Goal: Transaction & Acquisition: Book appointment/travel/reservation

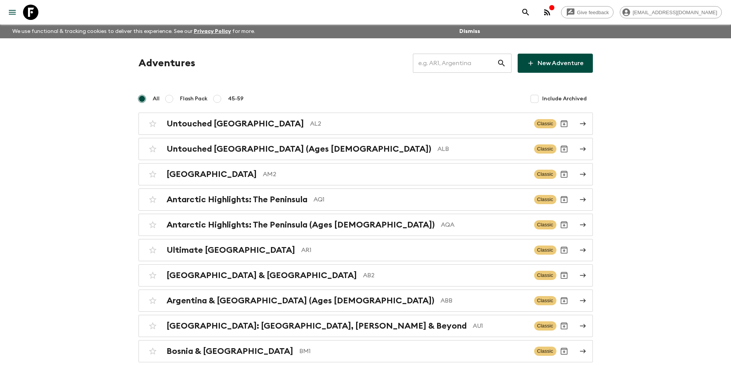
click at [452, 67] on input "text" at bounding box center [455, 63] width 84 height 21
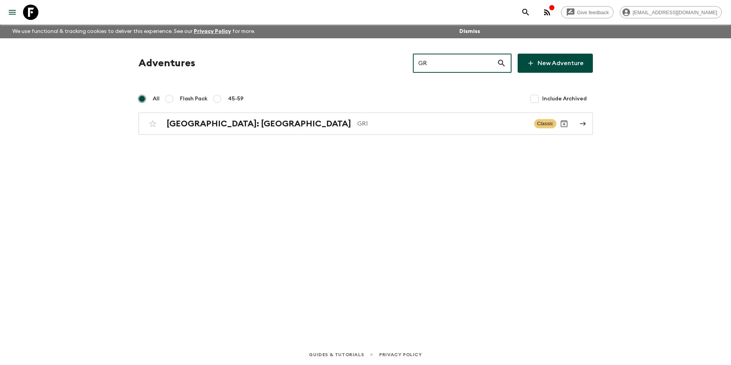
type input "GR1"
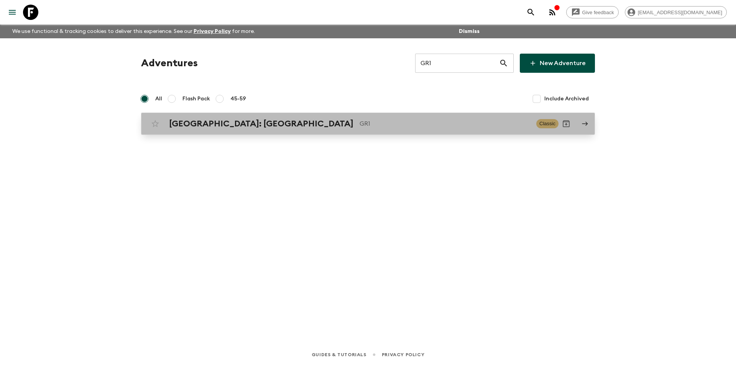
click at [354, 117] on div "[GEOGRAPHIC_DATA]: [GEOGRAPHIC_DATA] & the Islands GR1 Classic" at bounding box center [353, 123] width 411 height 15
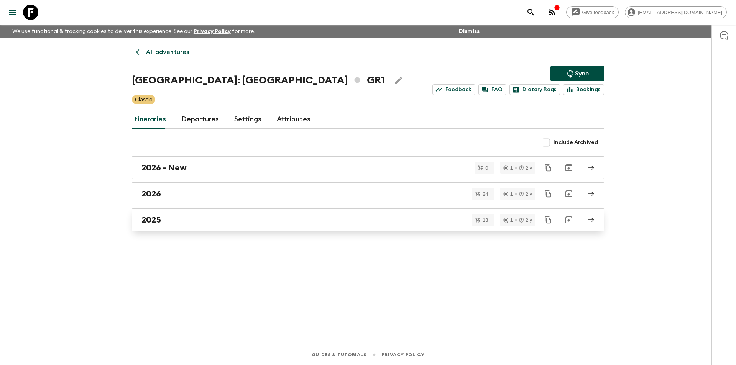
click at [271, 222] on div "2025" at bounding box center [360, 220] width 439 height 10
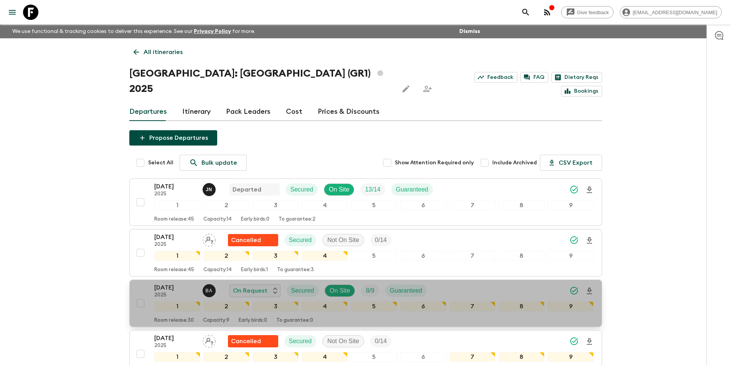
click at [156, 283] on p "[DATE]" at bounding box center [175, 287] width 42 height 9
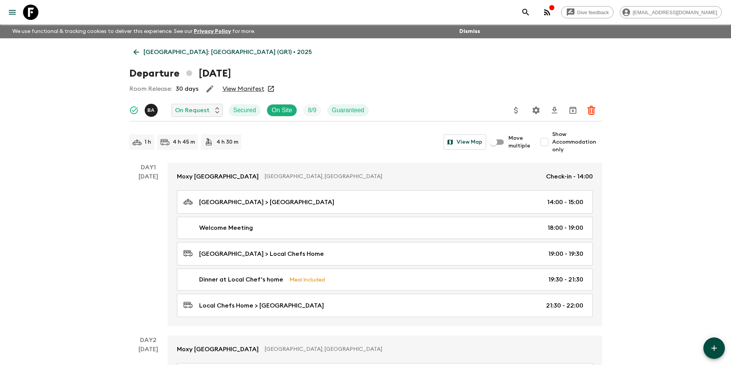
click at [137, 57] on link "[GEOGRAPHIC_DATA]: [GEOGRAPHIC_DATA] (GR1) • 2025" at bounding box center [222, 51] width 187 height 15
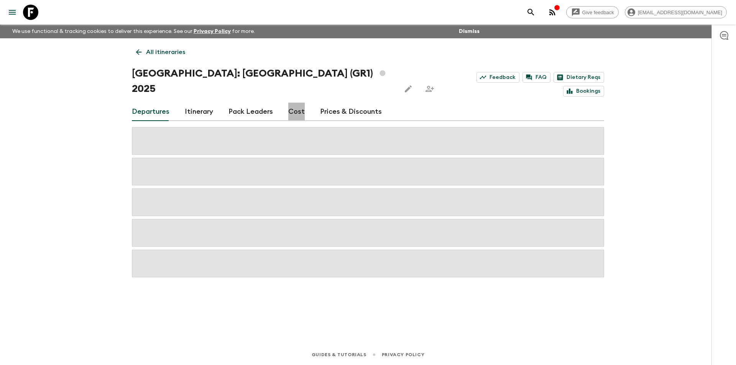
click at [292, 103] on link "Cost" at bounding box center [296, 112] width 16 height 18
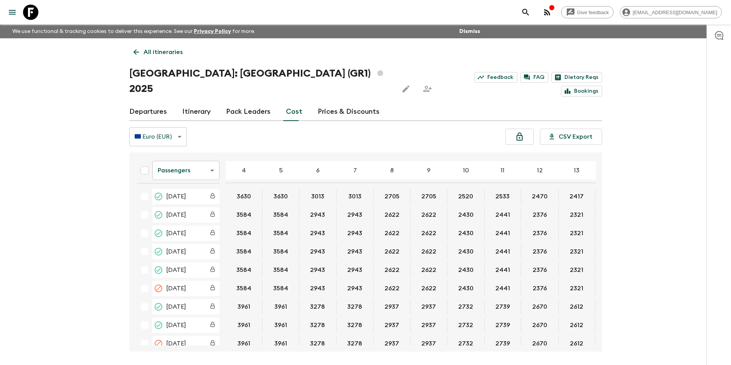
scroll to position [383, 0]
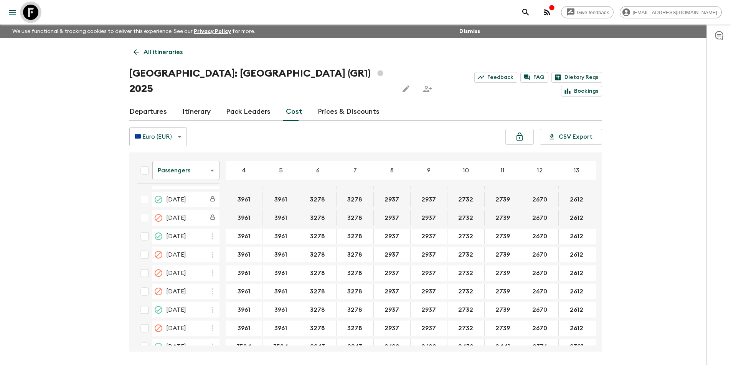
click at [25, 15] on icon at bounding box center [30, 12] width 15 height 15
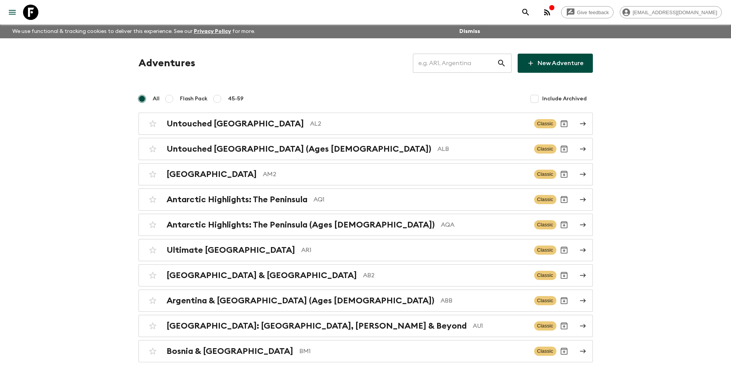
drag, startPoint x: 452, startPoint y: 73, endPoint x: 456, endPoint y: 72, distance: 4.4
click at [452, 73] on input "text" at bounding box center [455, 63] width 84 height 21
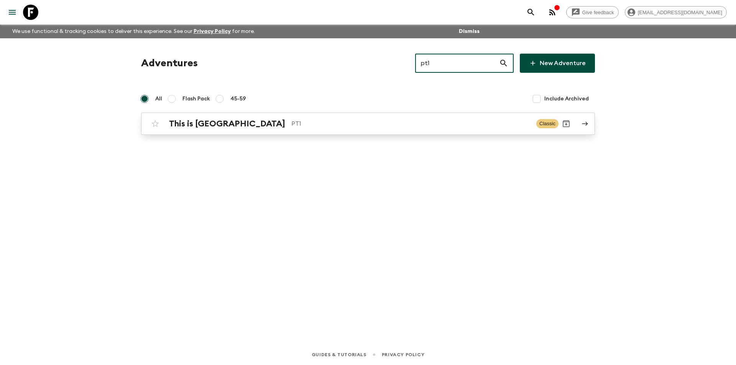
type input "pt1"
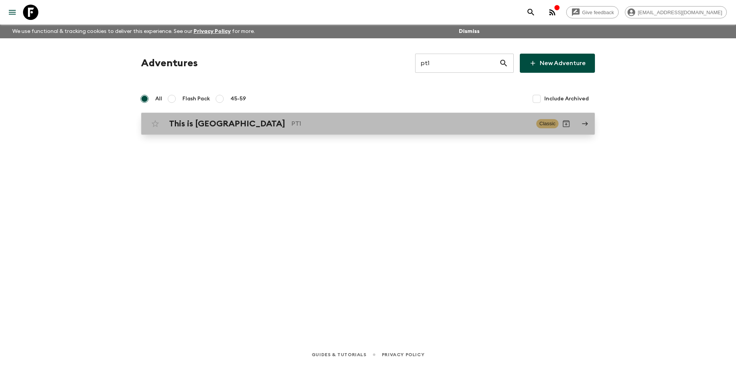
click at [357, 128] on p "PT1" at bounding box center [410, 123] width 239 height 9
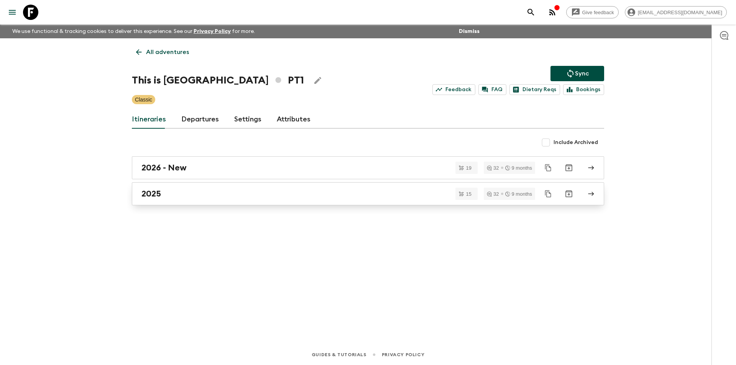
click at [232, 195] on div "2025" at bounding box center [360, 194] width 439 height 10
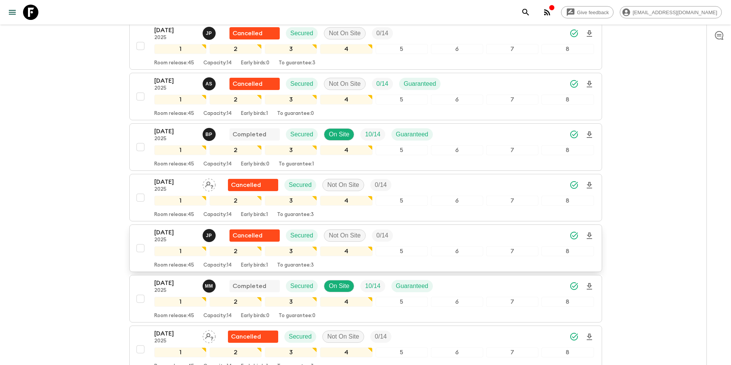
scroll to position [383, 0]
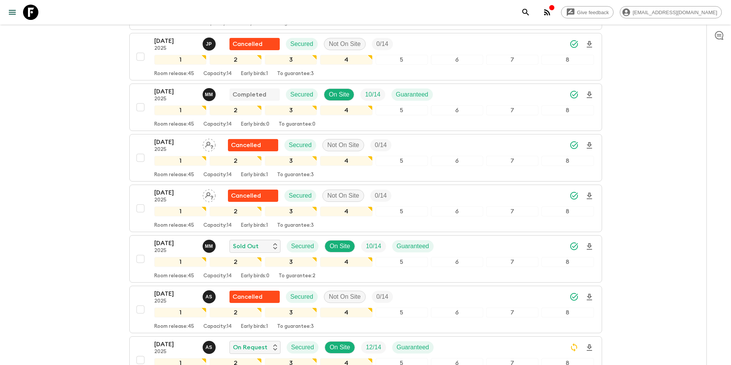
click at [173, 245] on p "[DATE]" at bounding box center [175, 243] width 42 height 9
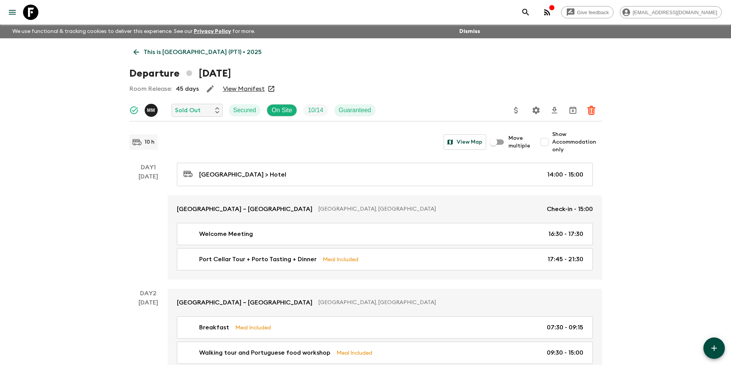
click at [141, 56] on link "This is [GEOGRAPHIC_DATA] (PT1) • 2025" at bounding box center [197, 51] width 137 height 15
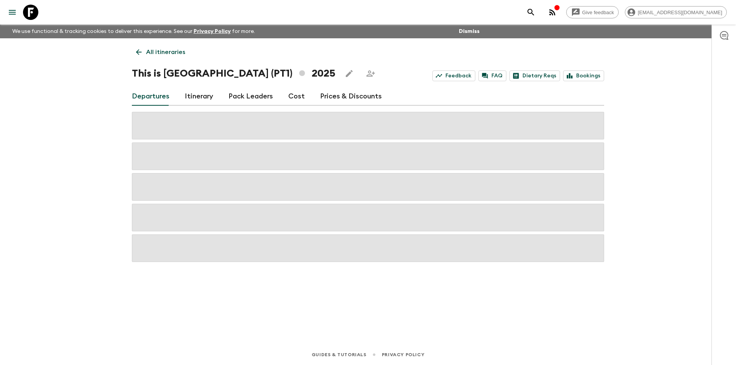
click at [296, 100] on link "Cost" at bounding box center [296, 96] width 16 height 18
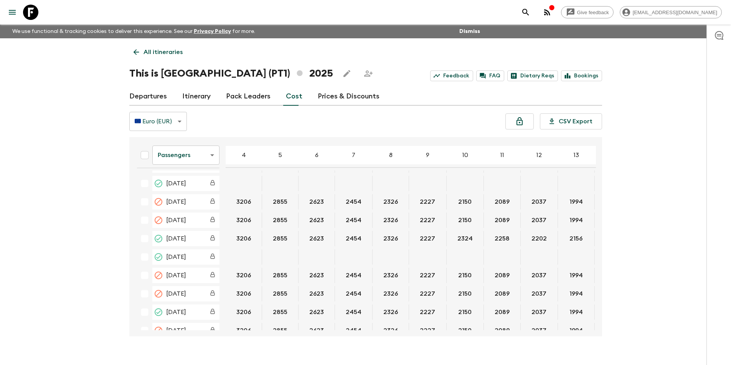
click at [612, 276] on div "Give feedback [EMAIL_ADDRESS][DOMAIN_NAME] We use functional & tracking cookies…" at bounding box center [365, 189] width 731 height 379
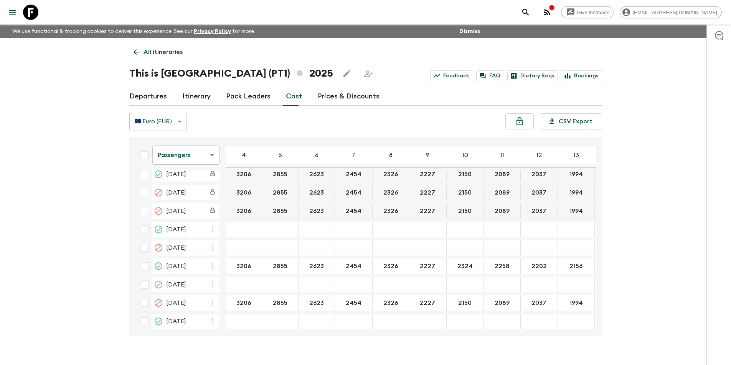
scroll to position [709, 0]
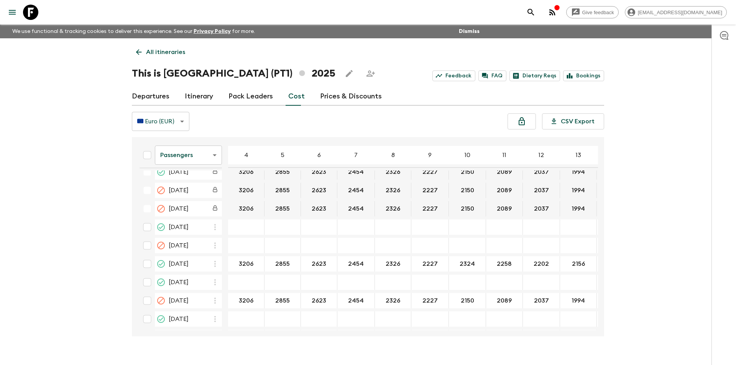
click at [194, 155] on body "Give feedback [EMAIL_ADDRESS][DOMAIN_NAME] We use functional & tracking cookies…" at bounding box center [368, 189] width 736 height 379
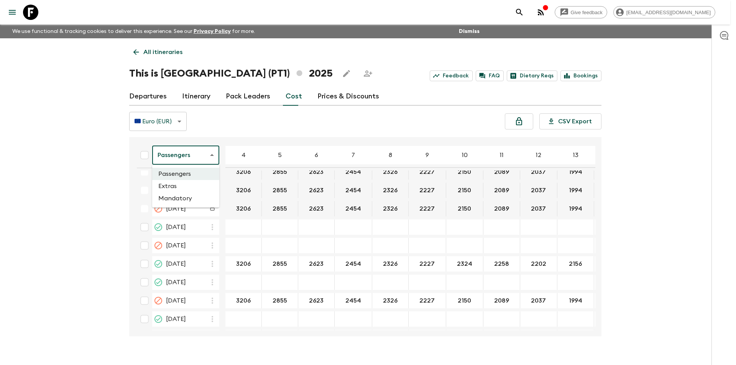
click at [183, 189] on li "Extras" at bounding box center [185, 186] width 67 height 12
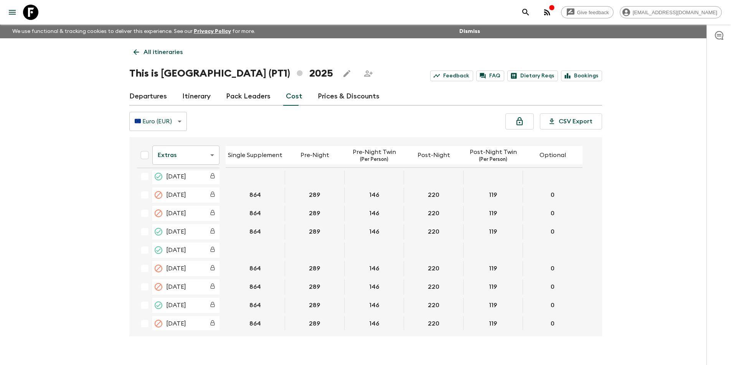
scroll to position [767, 0]
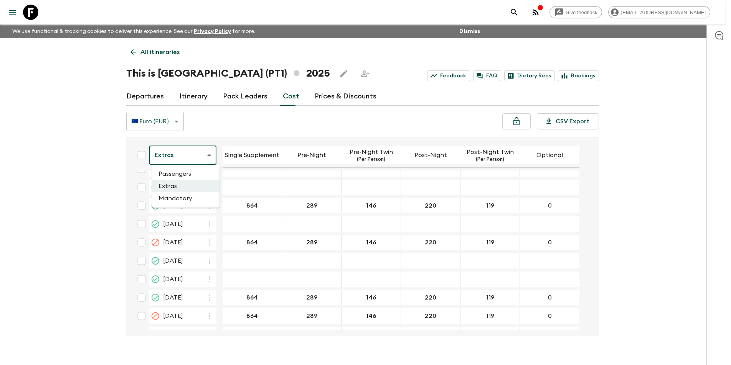
click at [184, 155] on body "Give feedback [EMAIL_ADDRESS][DOMAIN_NAME] We use functional & tracking cookies…" at bounding box center [365, 189] width 731 height 379
click at [173, 196] on li "Mandatory" at bounding box center [185, 198] width 67 height 12
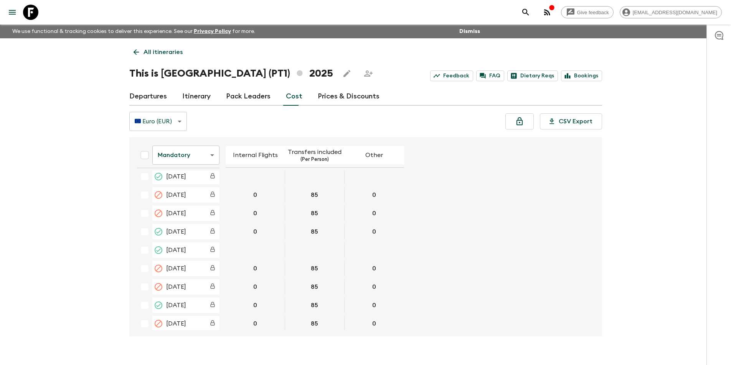
scroll to position [767, 0]
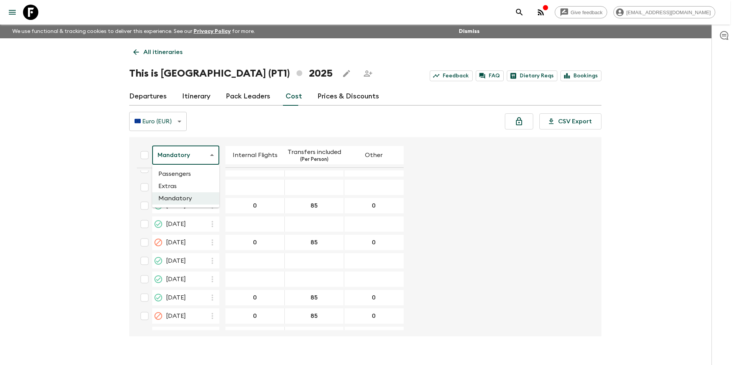
click at [171, 161] on body "Give feedback [EMAIL_ADDRESS][DOMAIN_NAME] We use functional & tracking cookies…" at bounding box center [368, 189] width 736 height 379
click at [188, 175] on li "Passengers" at bounding box center [185, 174] width 67 height 12
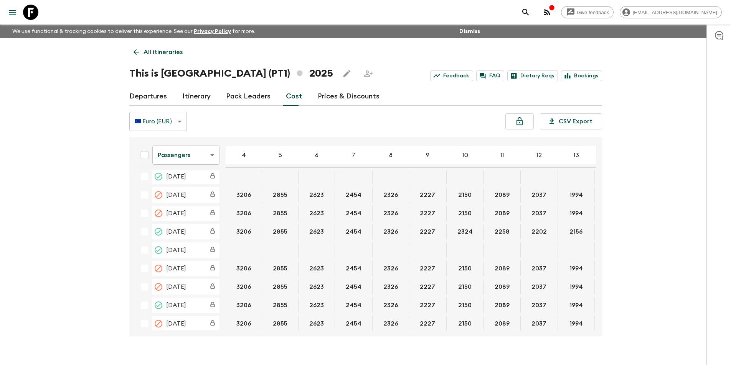
scroll to position [767, 0]
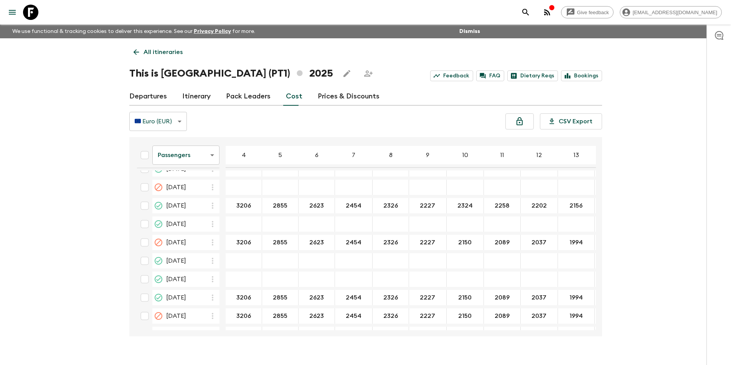
click at [178, 156] on body "Give feedback [EMAIL_ADDRESS][DOMAIN_NAME] We use functional & tracking cookies…" at bounding box center [365, 189] width 731 height 379
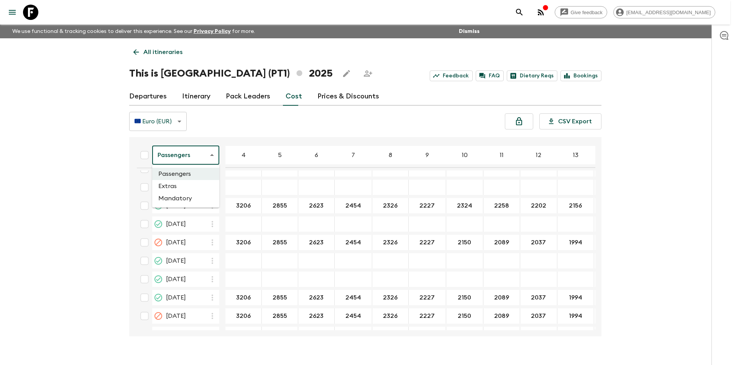
click at [183, 189] on li "Extras" at bounding box center [185, 186] width 67 height 12
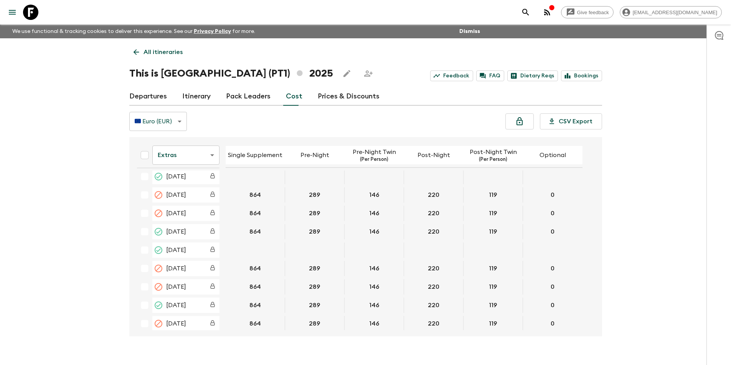
scroll to position [767, 0]
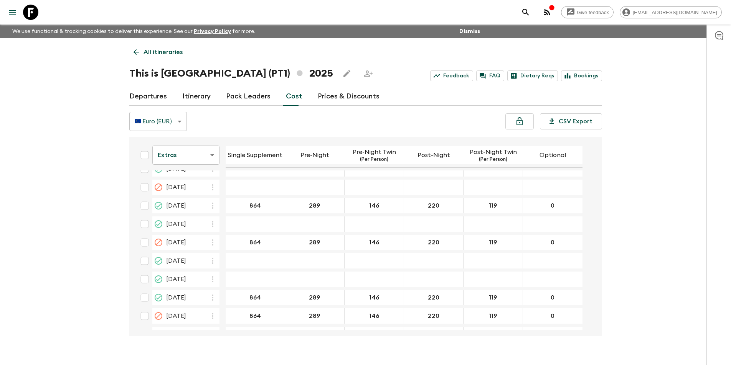
click at [25, 9] on icon at bounding box center [30, 12] width 15 height 15
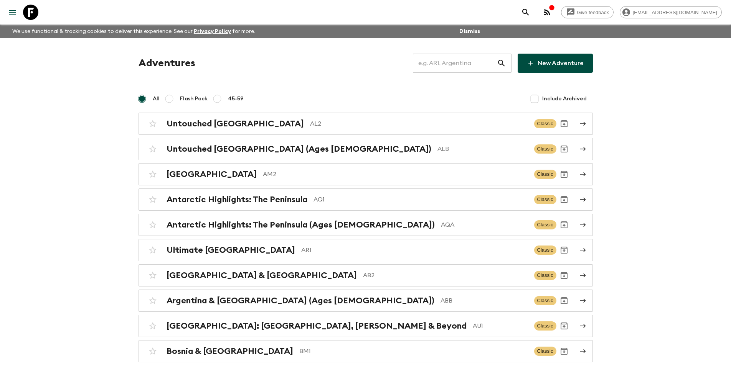
click at [463, 55] on input "text" at bounding box center [455, 63] width 84 height 21
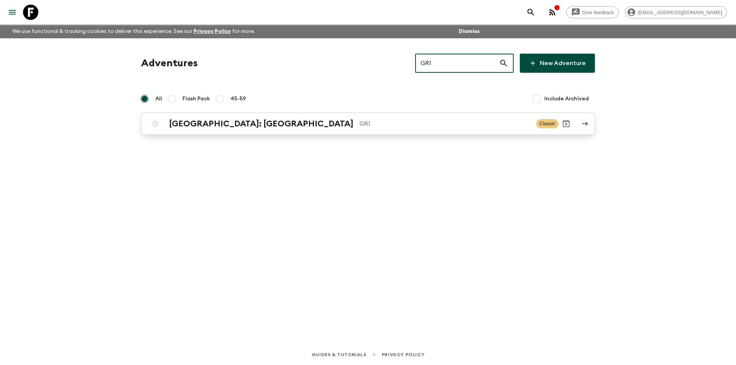
type input "GR1"
click at [280, 125] on h2 "[GEOGRAPHIC_DATA]: [GEOGRAPHIC_DATA]" at bounding box center [261, 124] width 184 height 10
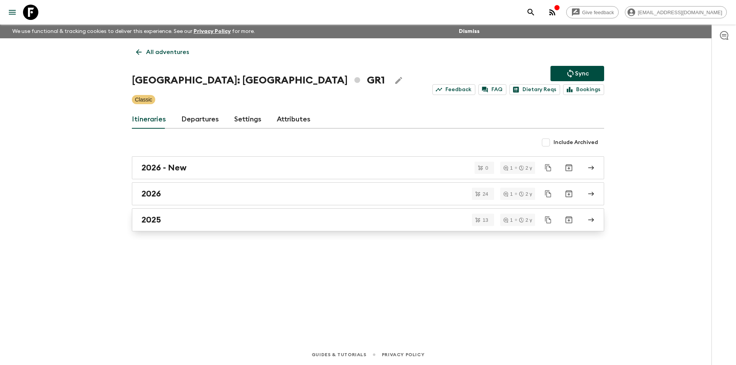
click at [206, 216] on div "2025" at bounding box center [360, 220] width 439 height 10
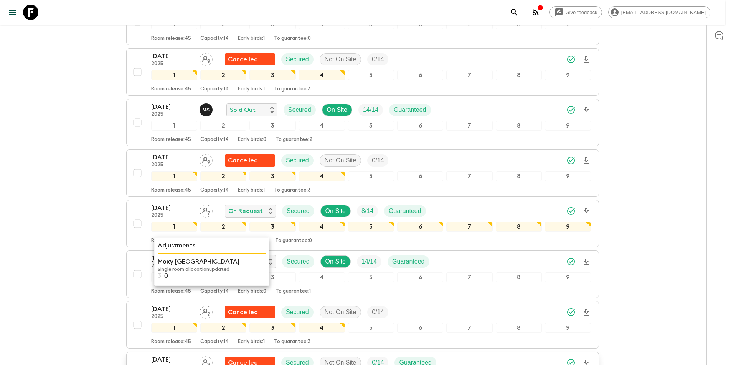
scroll to position [523, 0]
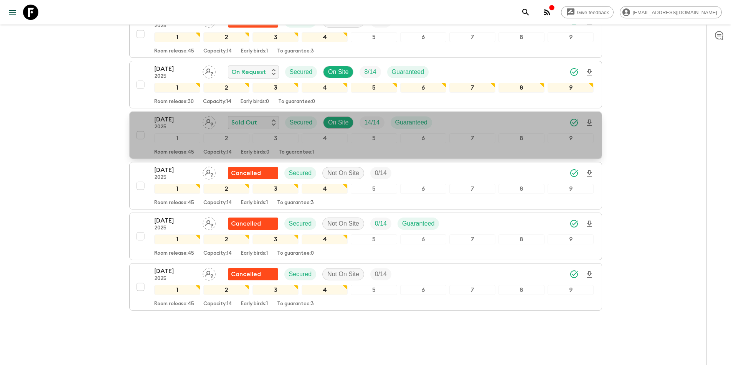
click at [172, 124] on p "2025" at bounding box center [175, 127] width 42 height 6
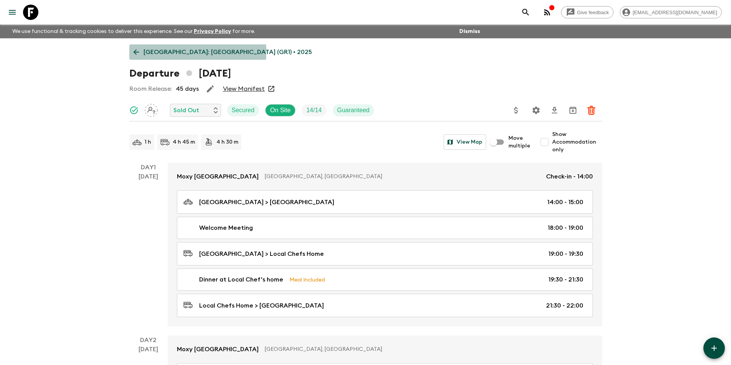
click at [143, 52] on p "[GEOGRAPHIC_DATA]: [GEOGRAPHIC_DATA] (GR1) • 2025" at bounding box center [227, 52] width 168 height 9
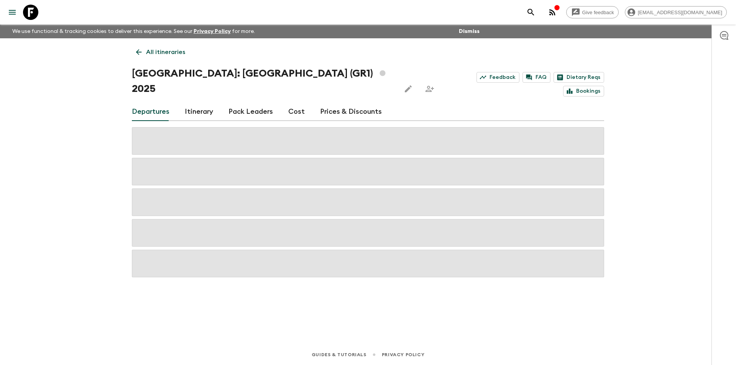
click at [299, 103] on link "Cost" at bounding box center [296, 112] width 16 height 18
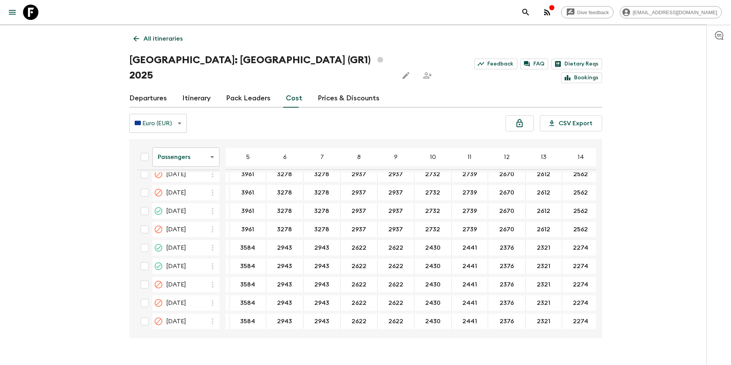
scroll to position [472, 51]
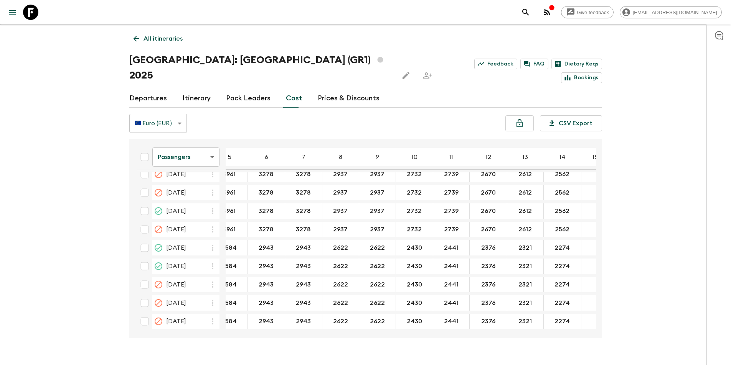
click at [168, 147] on body "Give feedback [EMAIL_ADDRESS][DOMAIN_NAME] We use functional & tracking cookies…" at bounding box center [365, 184] width 731 height 394
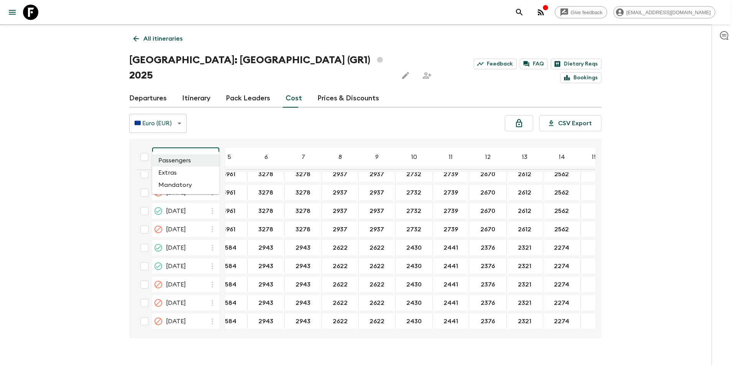
click at [182, 173] on li "Extras" at bounding box center [185, 173] width 67 height 12
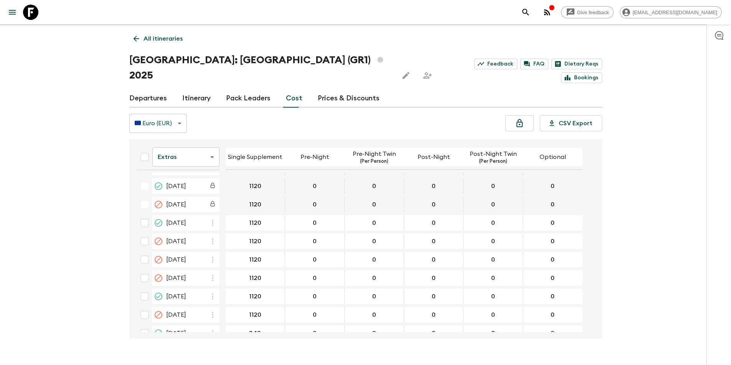
scroll to position [469, 0]
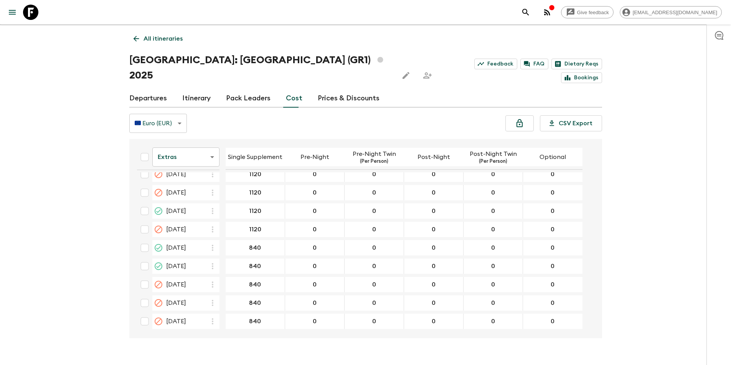
click at [201, 144] on body "Give feedback [EMAIL_ADDRESS][DOMAIN_NAME] We use functional & tracking cookies…" at bounding box center [365, 184] width 731 height 394
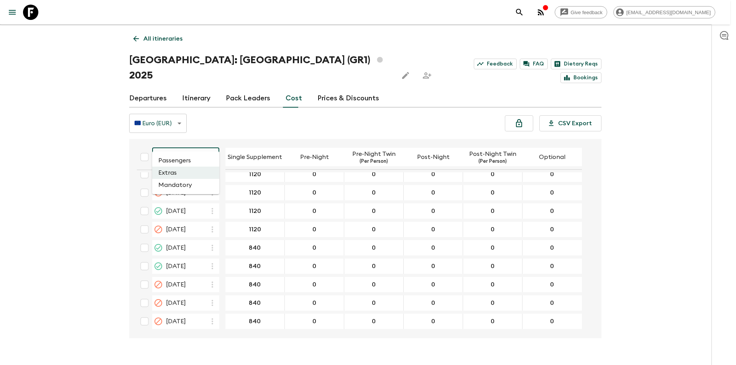
click at [189, 184] on li "Mandatory" at bounding box center [185, 185] width 67 height 12
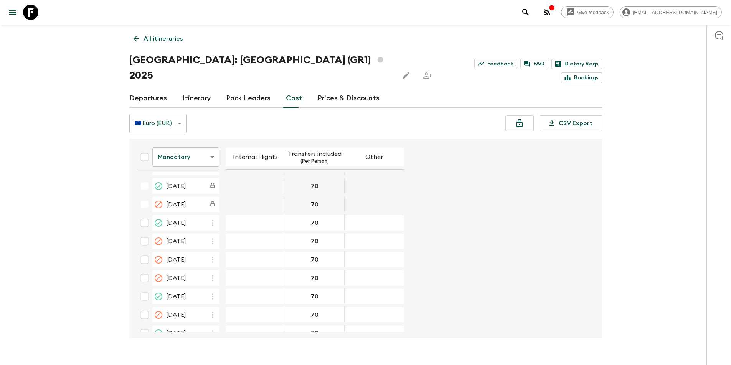
scroll to position [469, 0]
